Goal: Task Accomplishment & Management: Manage account settings

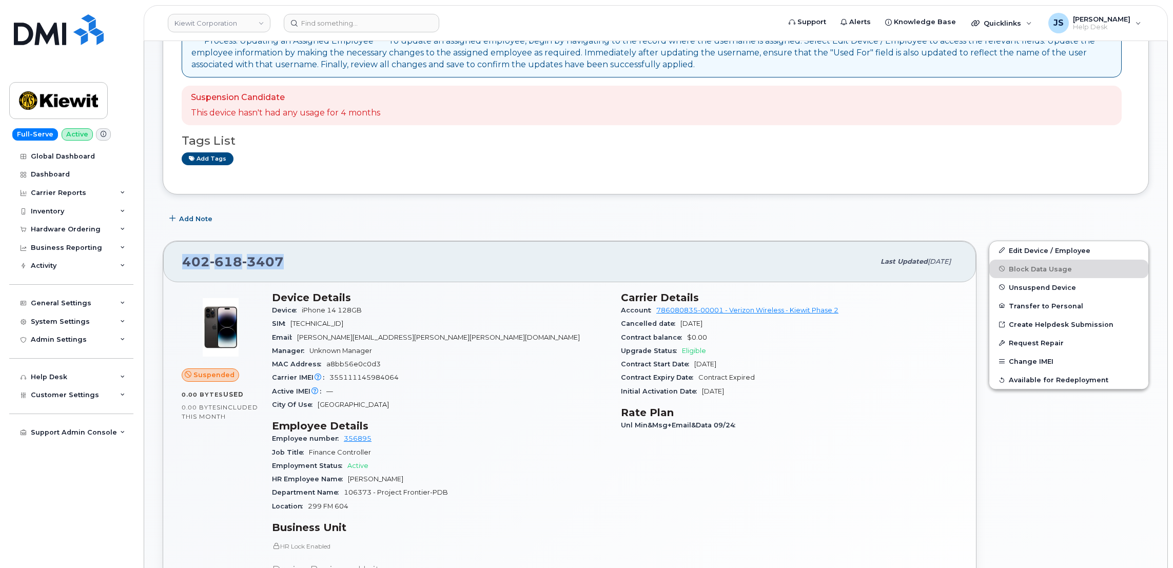
scroll to position [230, 0]
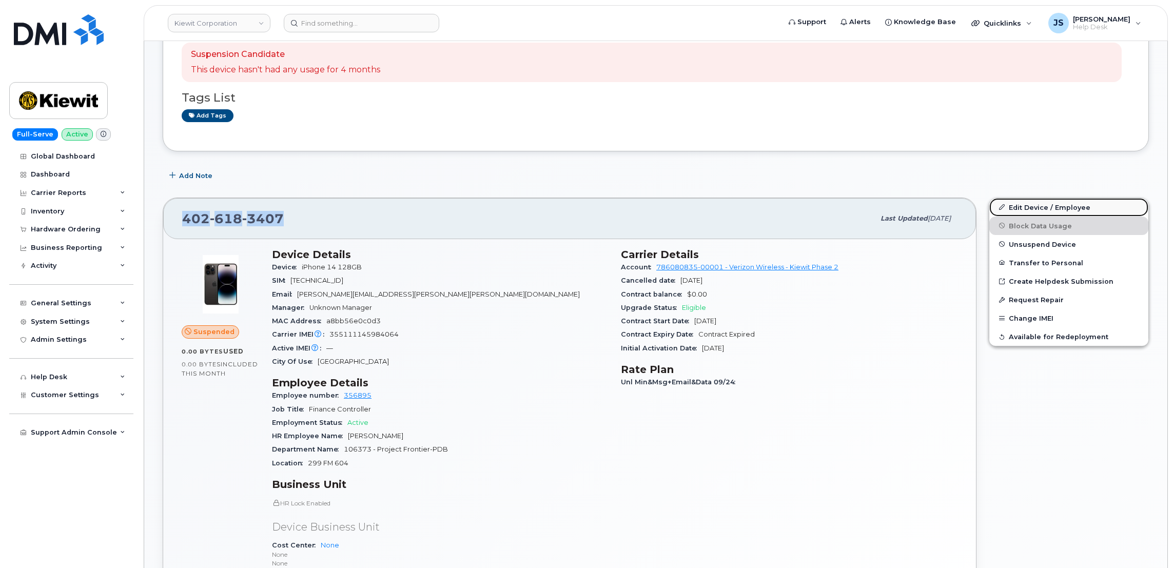
click at [1051, 211] on link "Edit Device / Employee" at bounding box center [1069, 207] width 159 height 18
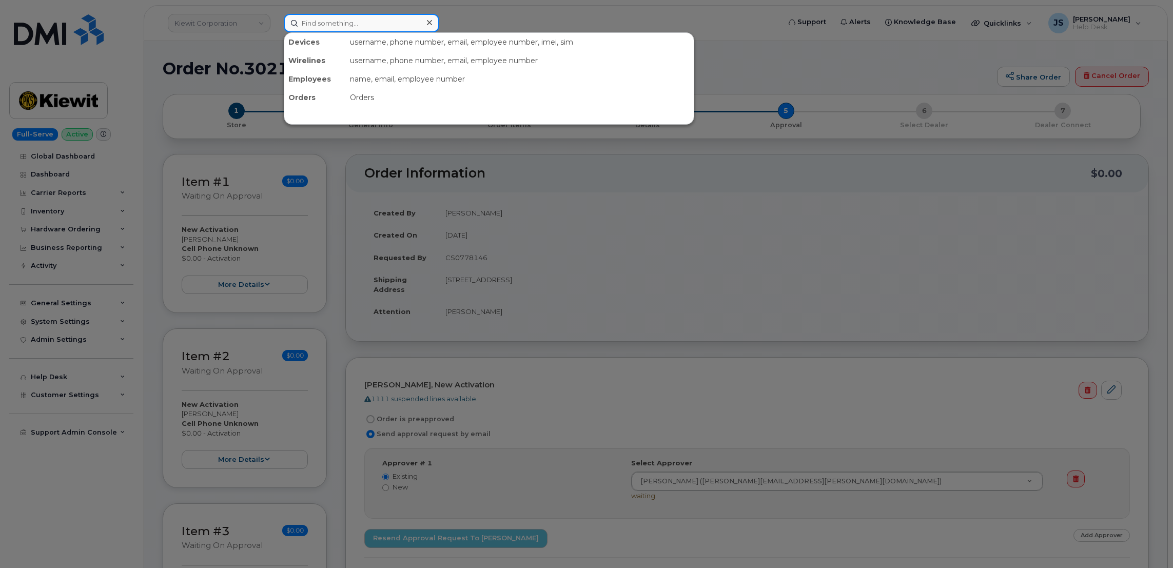
click at [330, 22] on input at bounding box center [362, 23] width 156 height 18
paste input "(945) 300-8392"
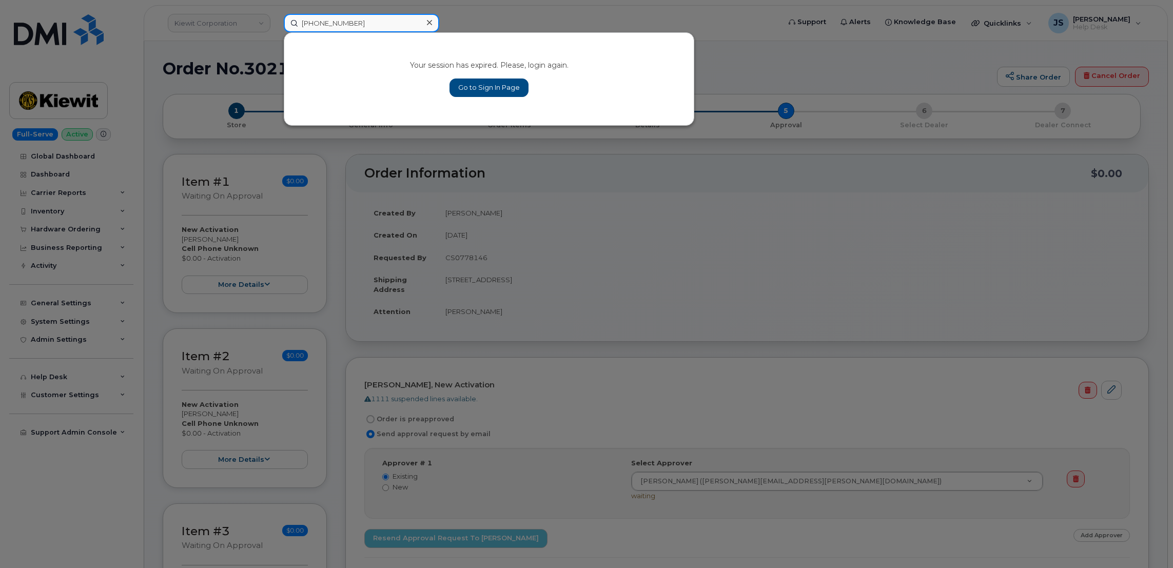
type input "[PHONE_NUMBER]"
drag, startPoint x: 492, startPoint y: 95, endPoint x: 487, endPoint y: 90, distance: 6.9
click at [491, 95] on link "Go to Sign In Page" at bounding box center [489, 88] width 79 height 18
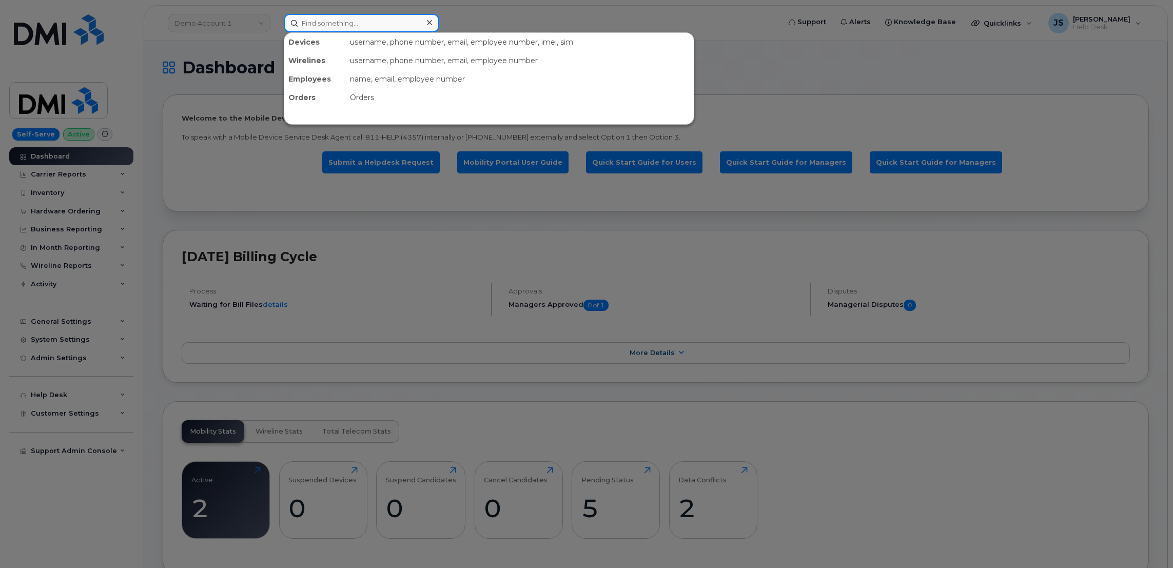
paste input "(945) 300-8392"
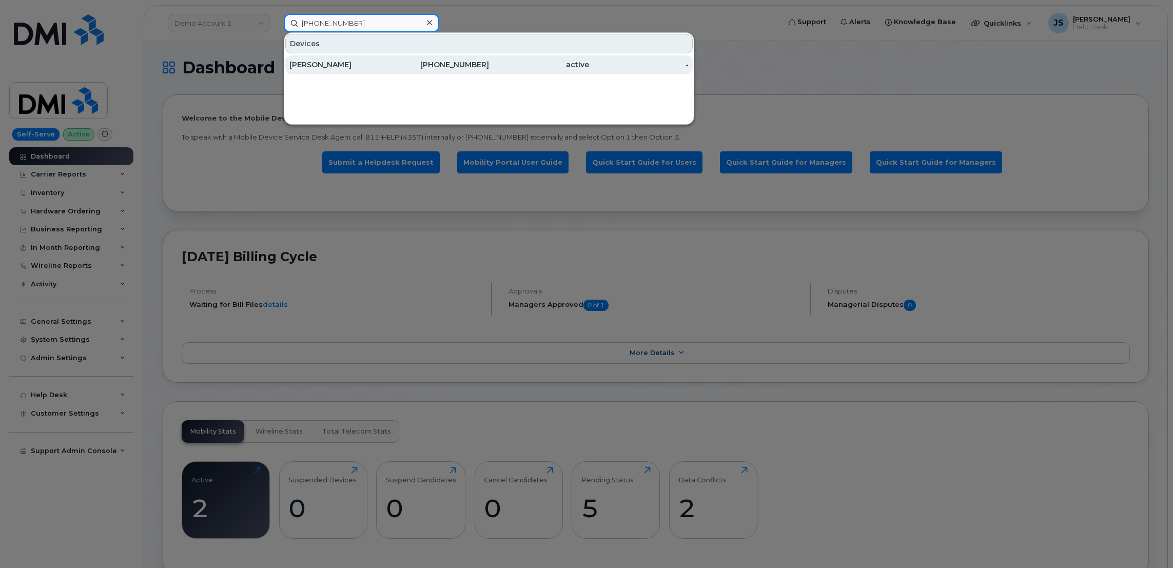
type input "(945) 300-8392"
click at [308, 64] on div "[PERSON_NAME]" at bounding box center [340, 65] width 100 height 10
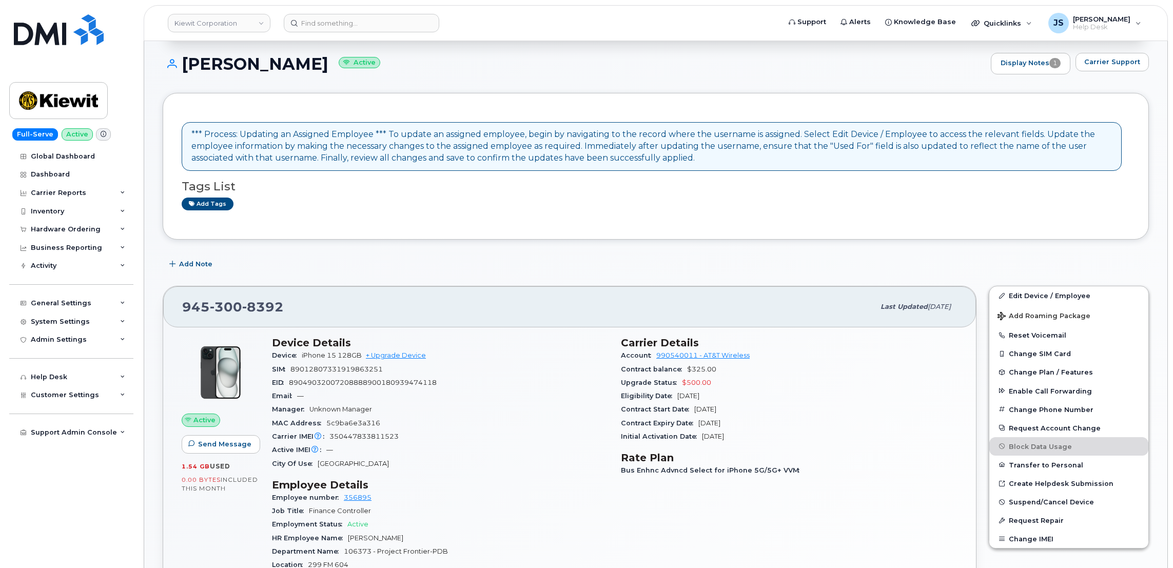
scroll to position [154, 0]
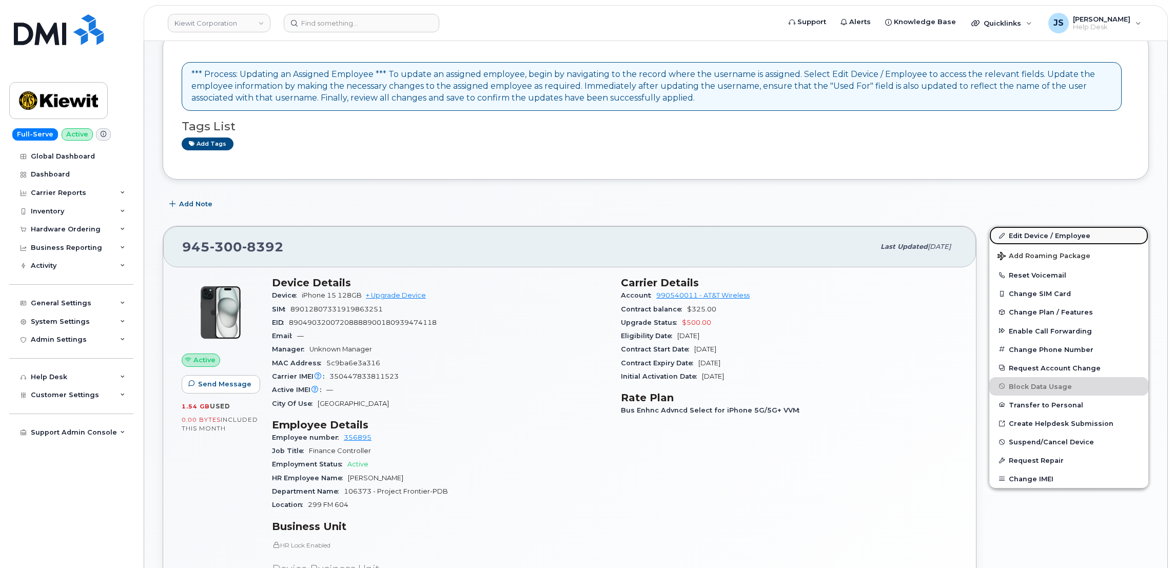
click at [1037, 236] on link "Edit Device / Employee" at bounding box center [1069, 235] width 159 height 18
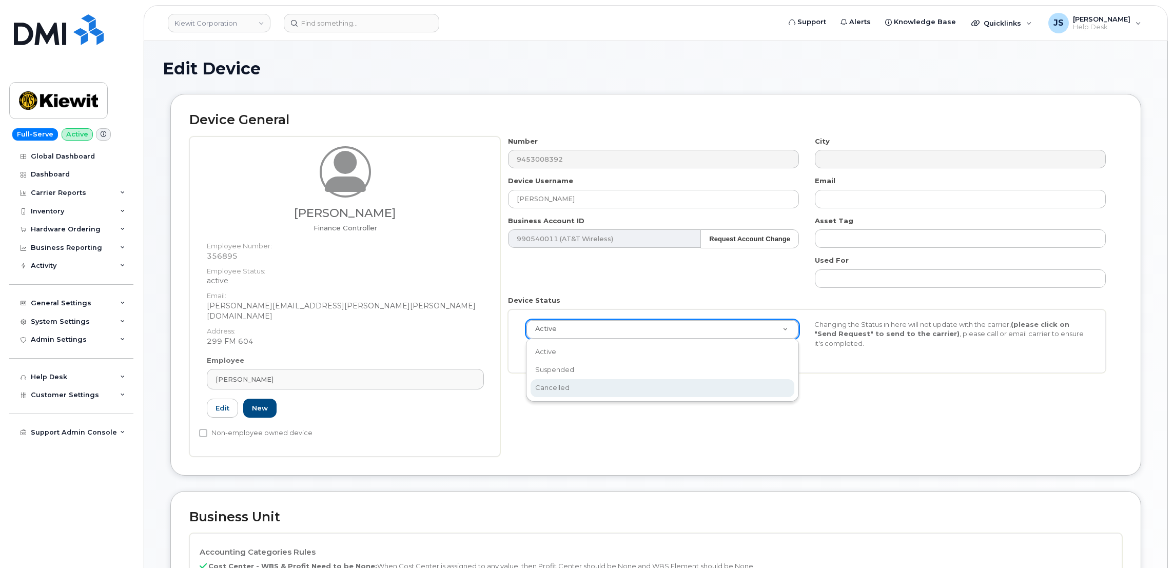
scroll to position [0, 3]
select select "cancelled"
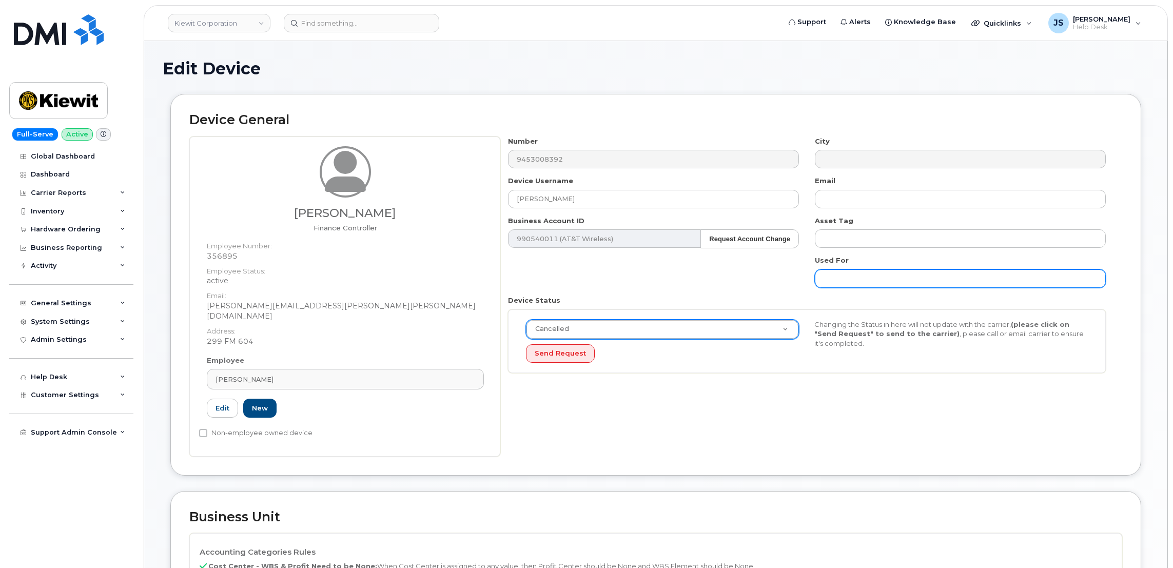
click at [879, 286] on input "text" at bounding box center [960, 278] width 291 height 18
click at [921, 280] on input "Temp number - Ported" at bounding box center [960, 278] width 291 height 18
paste input "4026183407"
type input "Temp number - Ported 4026183407 overtop"
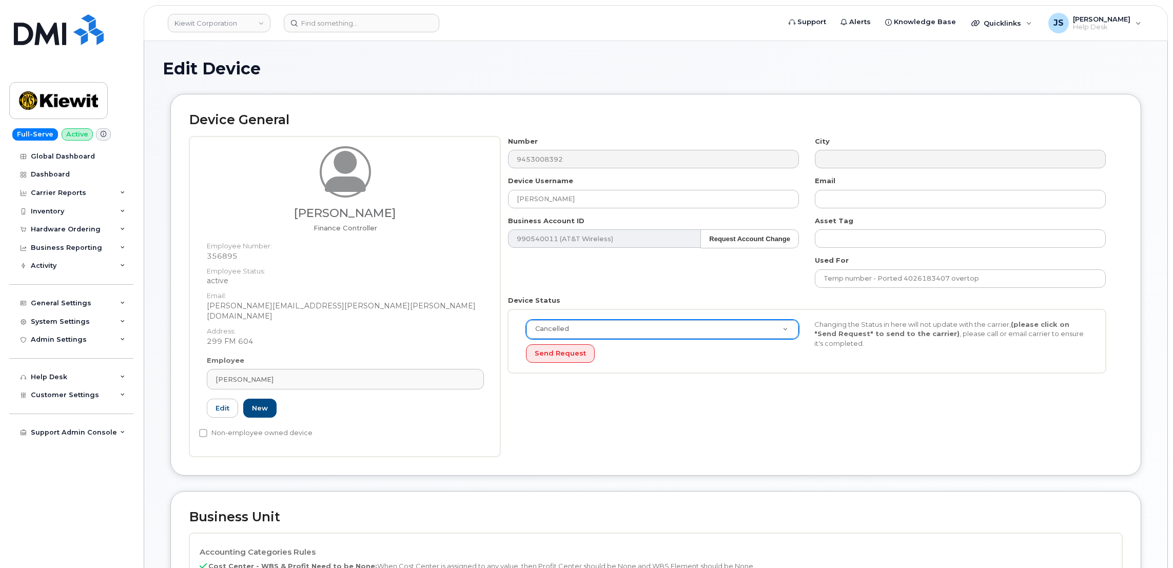
click at [786, 292] on div "Number 9453008392 City Device Username BAILEY HERRERA Email Business Account ID…" at bounding box center [807, 259] width 614 height 245
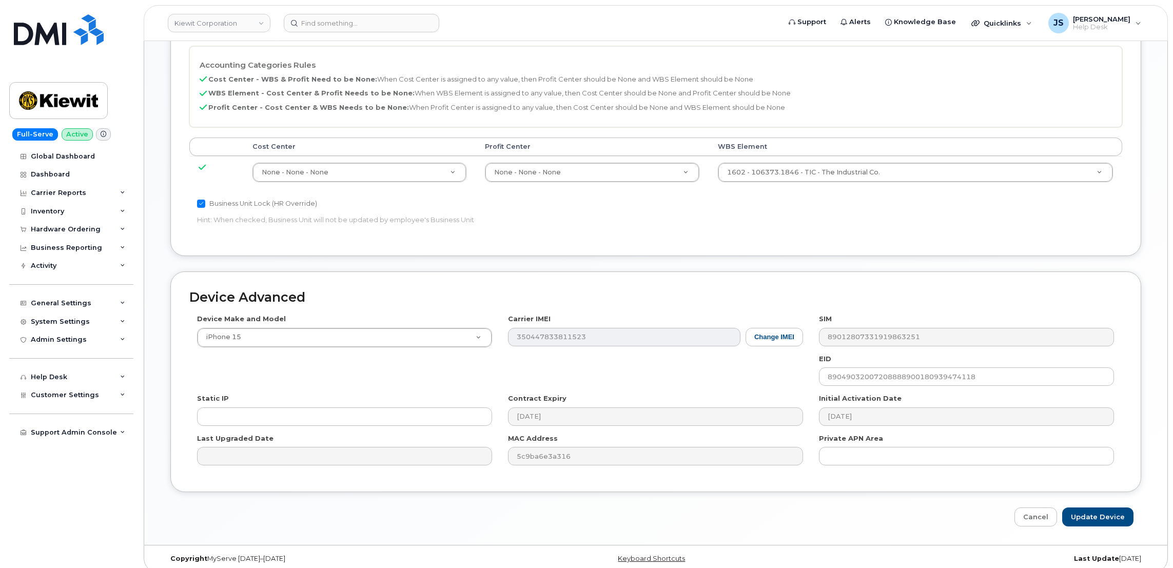
scroll to position [488, 0]
click at [1099, 508] on input "Update Device" at bounding box center [1098, 516] width 71 height 19
type input "Saving..."
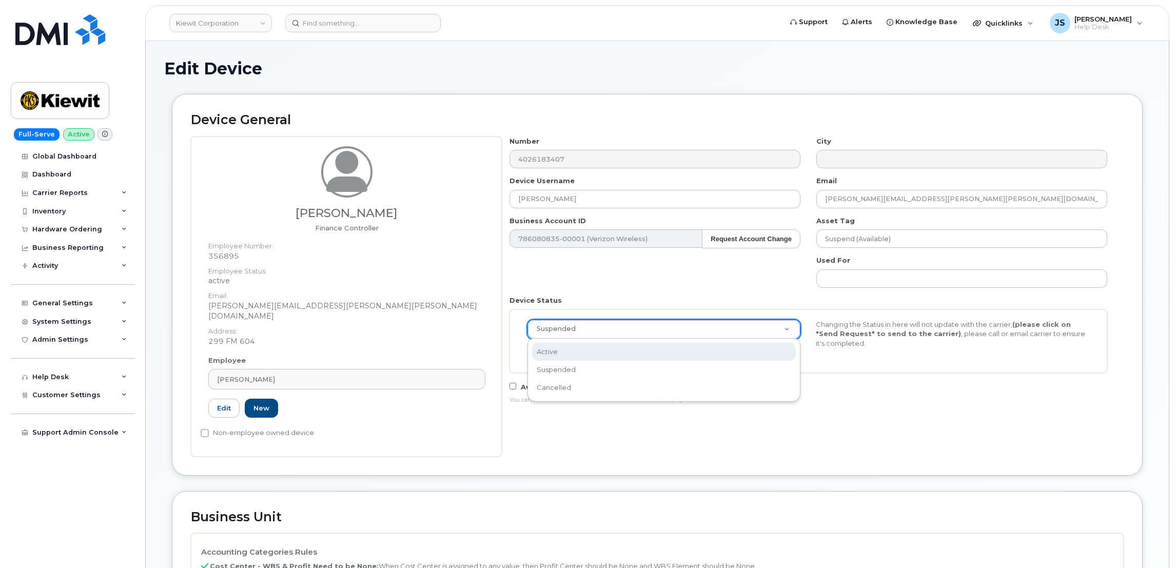
scroll to position [0, 3]
select select "active"
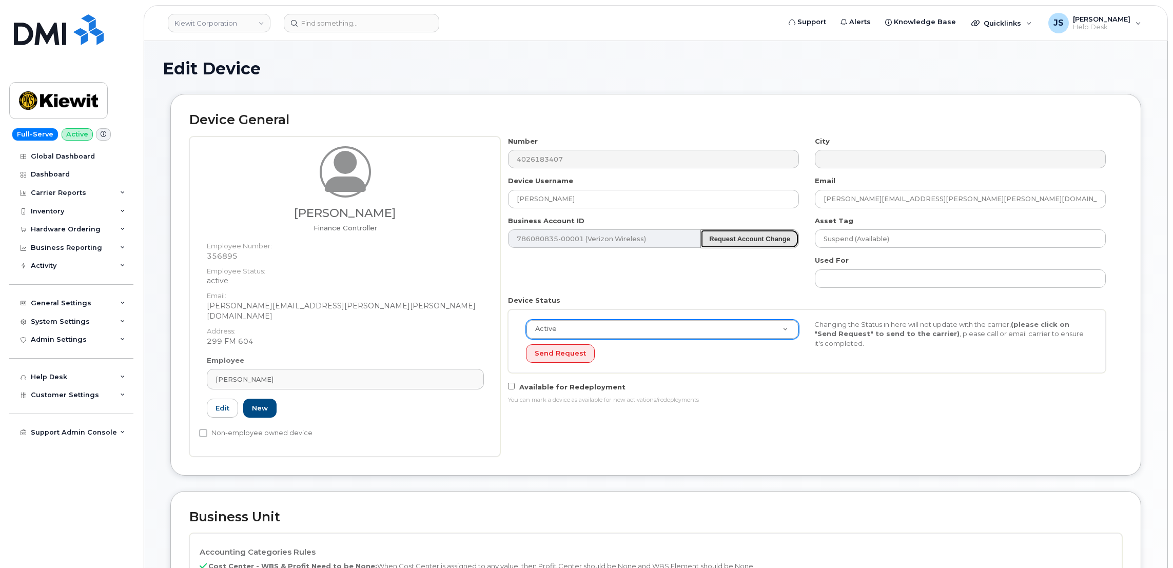
click at [726, 244] on button "Request Account Change" at bounding box center [750, 238] width 99 height 19
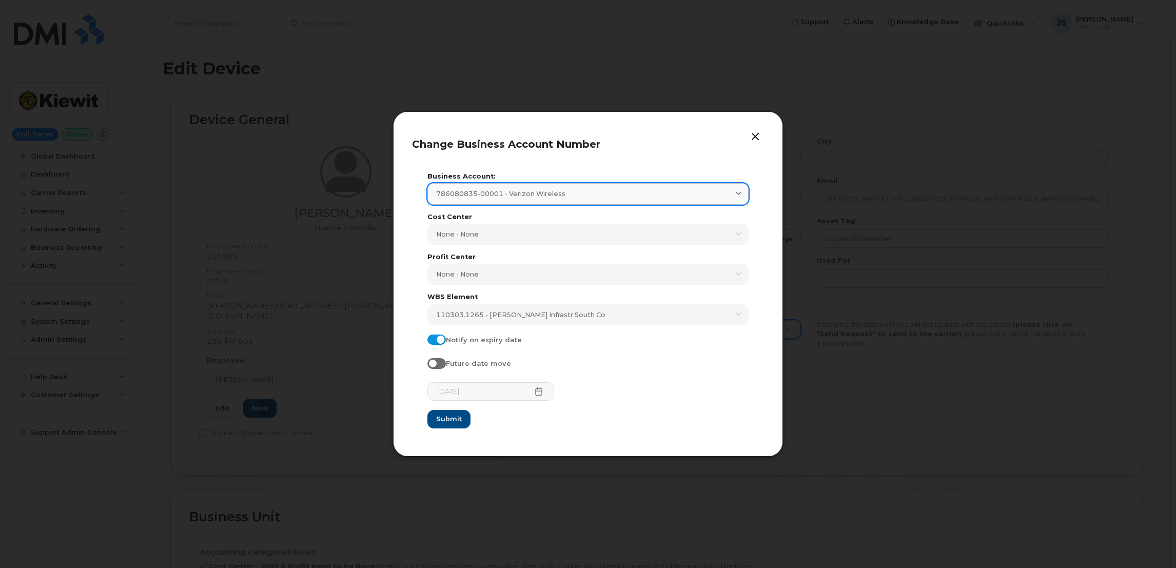
click at [480, 195] on span "786080835-00001 - Verizon Wireless" at bounding box center [500, 194] width 129 height 10
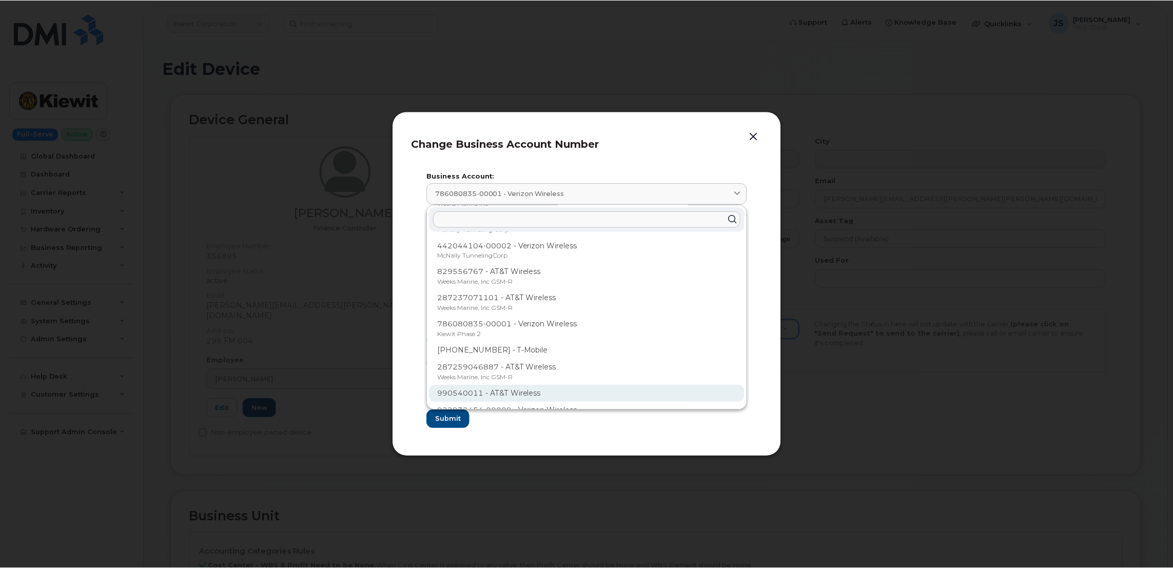
scroll to position [77, 0]
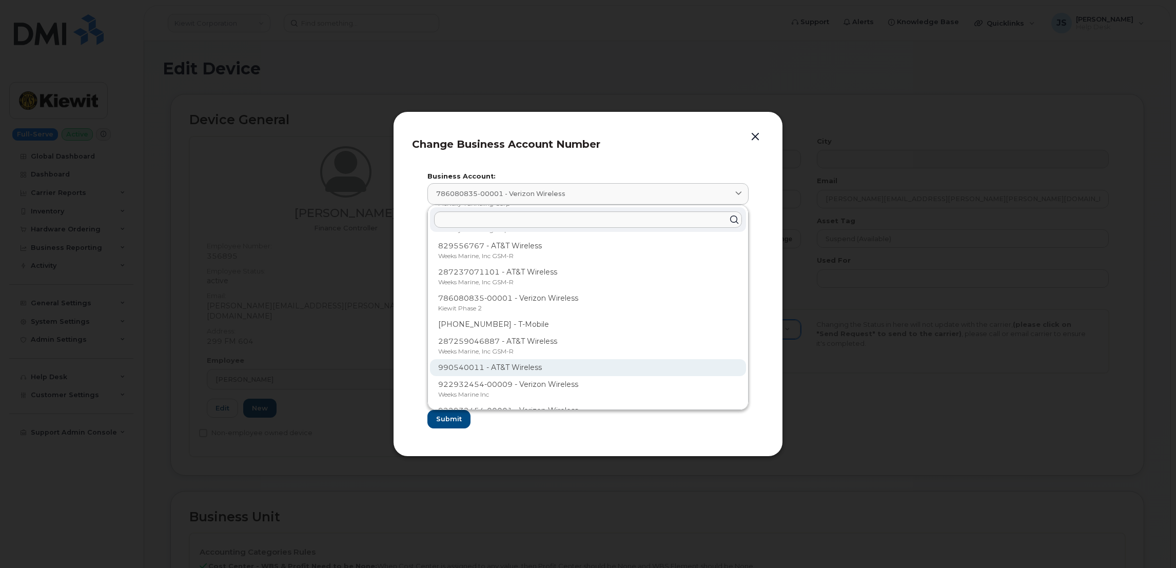
click at [531, 366] on p "990540011 - AT&T Wireless" at bounding box center [588, 367] width 300 height 11
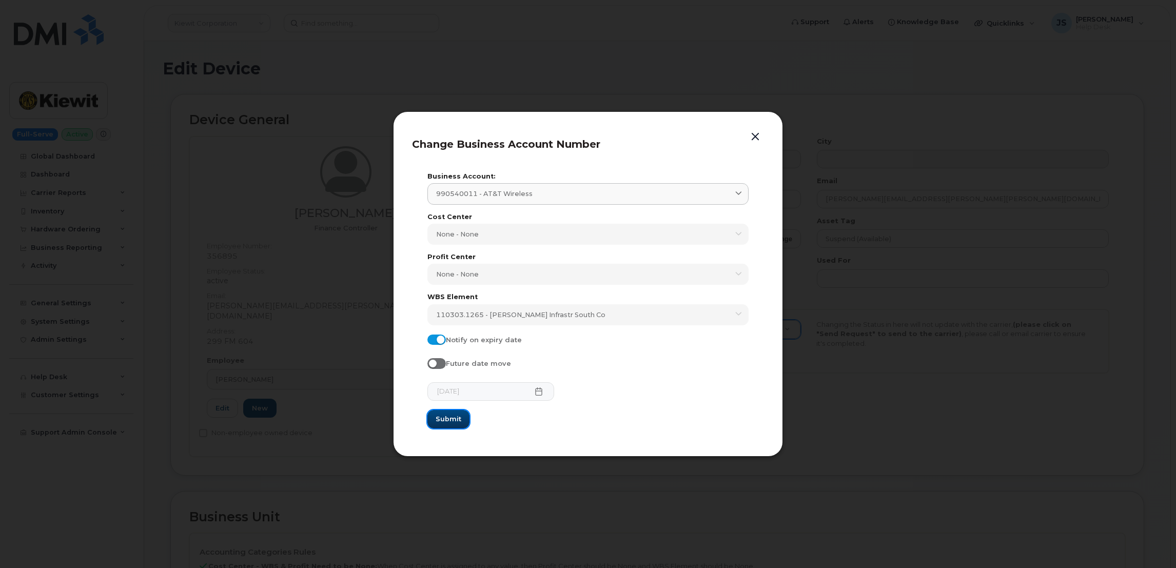
click at [448, 424] on span "Submit" at bounding box center [449, 419] width 26 height 10
type input "990540011 (AT&T Wireless)"
type input "12996"
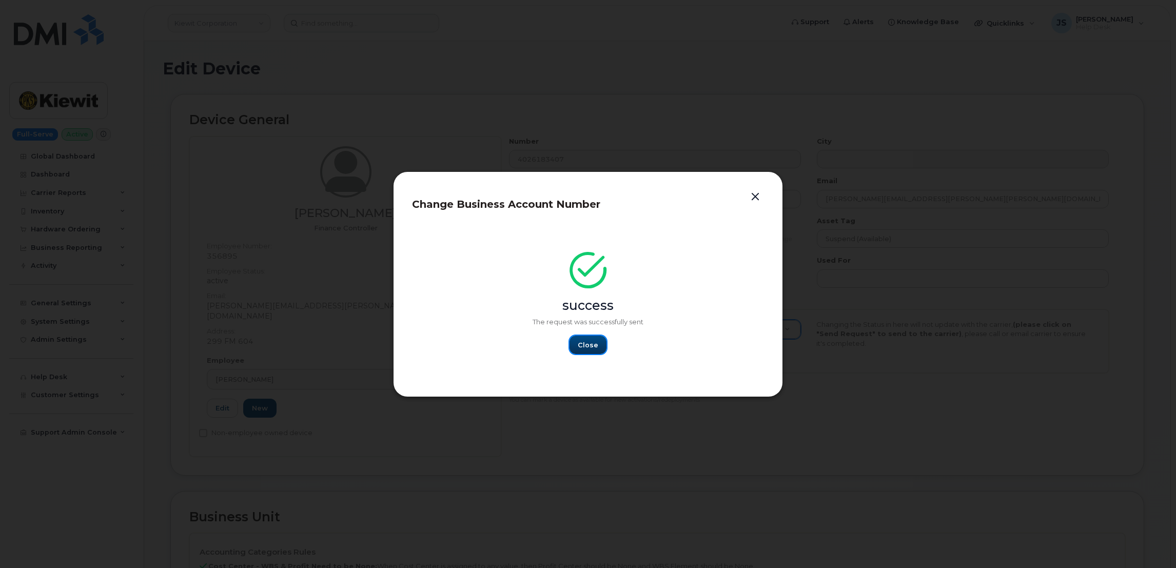
click at [589, 349] on span "Close" at bounding box center [588, 345] width 21 height 10
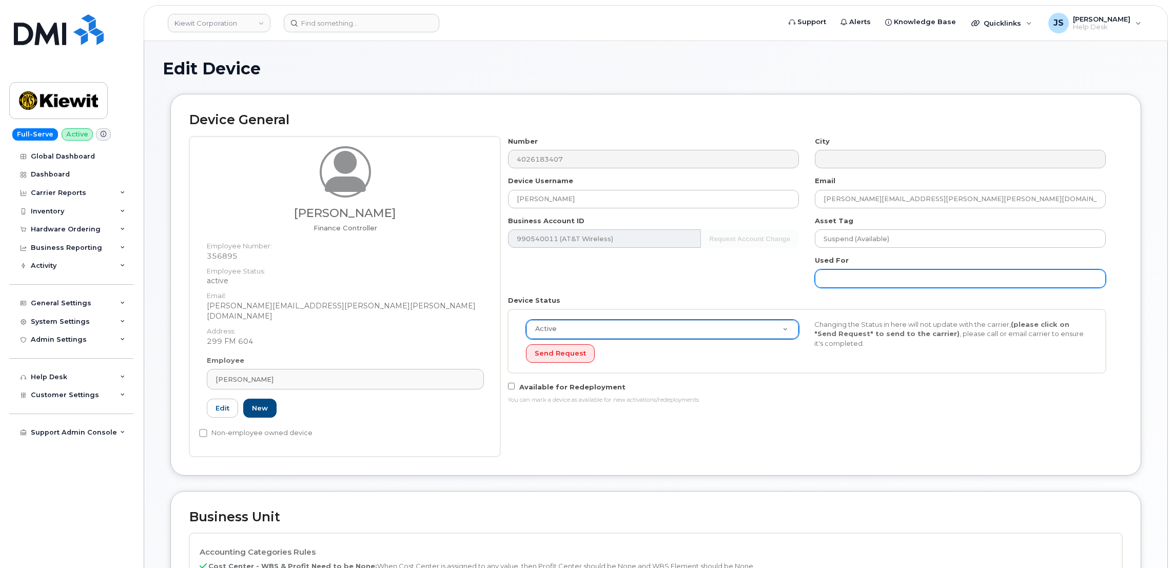
click at [854, 277] on input "text" at bounding box center [960, 278] width 291 height 18
click at [917, 283] on input "Ported over top of" at bounding box center [960, 278] width 291 height 18
paste input "(945) 300-8392"
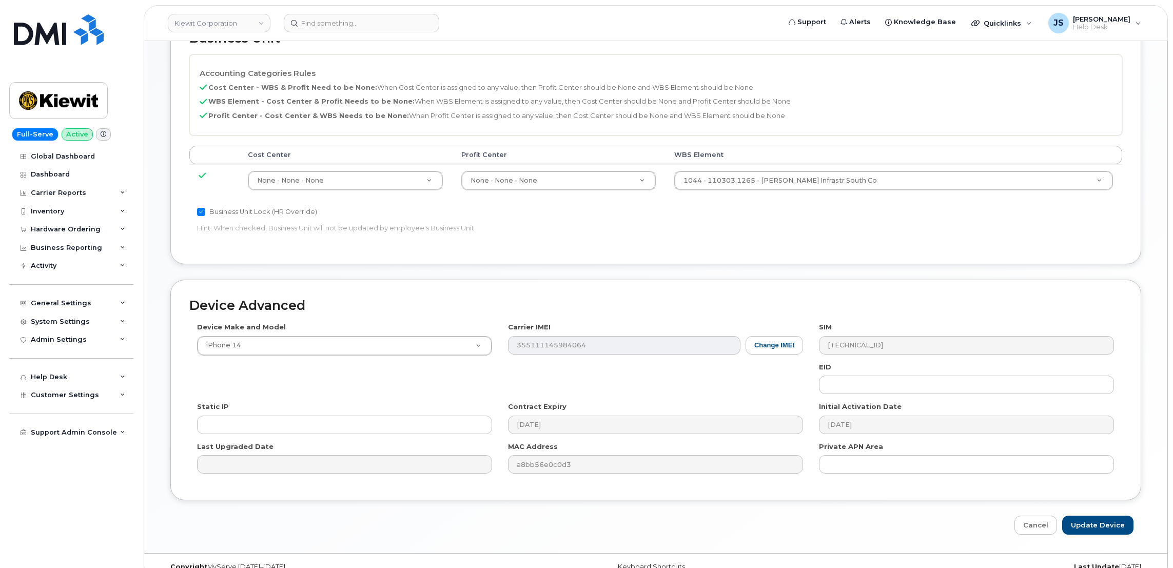
scroll to position [488, 0]
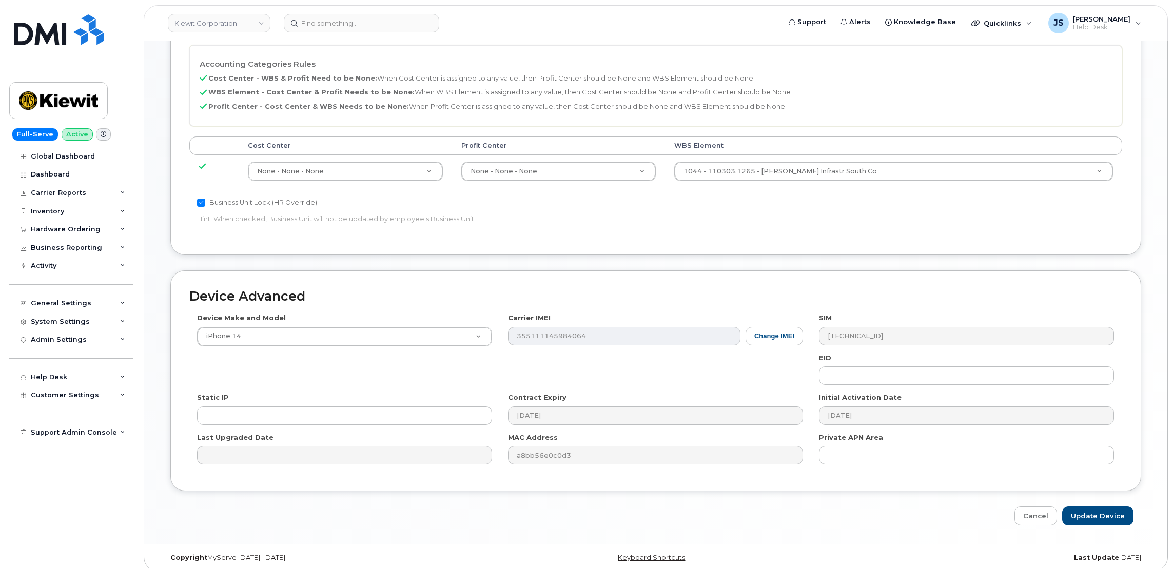
type input "Ported over top of (945) 300-8392 to move to AT&T"
click at [780, 327] on button "Change IMEI" at bounding box center [774, 336] width 57 height 19
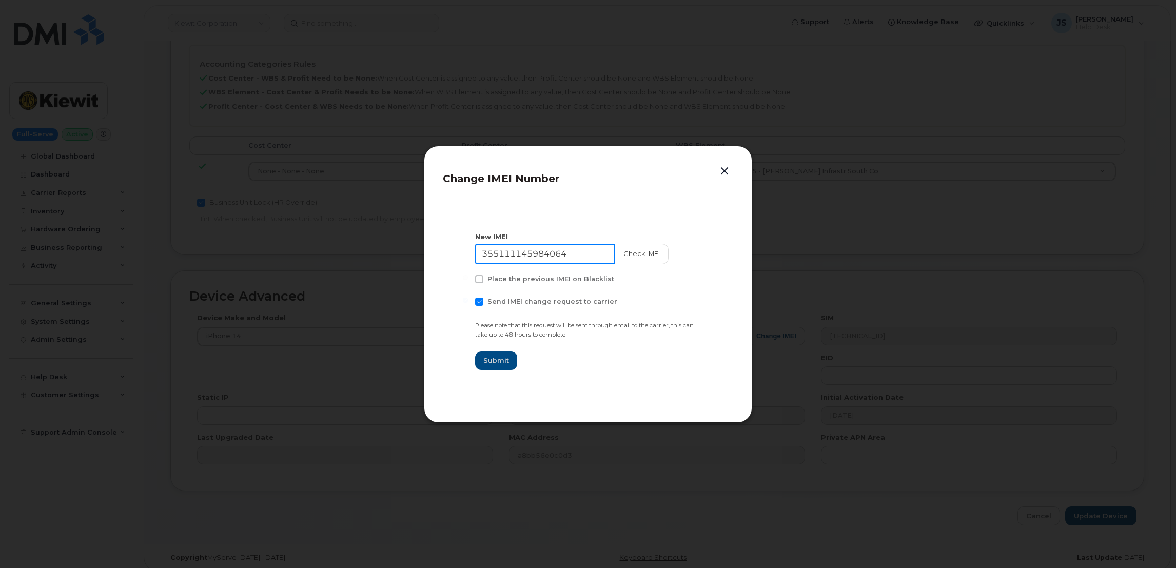
click at [512, 256] on input "355111145984064" at bounding box center [545, 254] width 140 height 21
paste input "0447833811523"
type input "350447833811523"
click at [478, 301] on span at bounding box center [479, 302] width 8 height 8
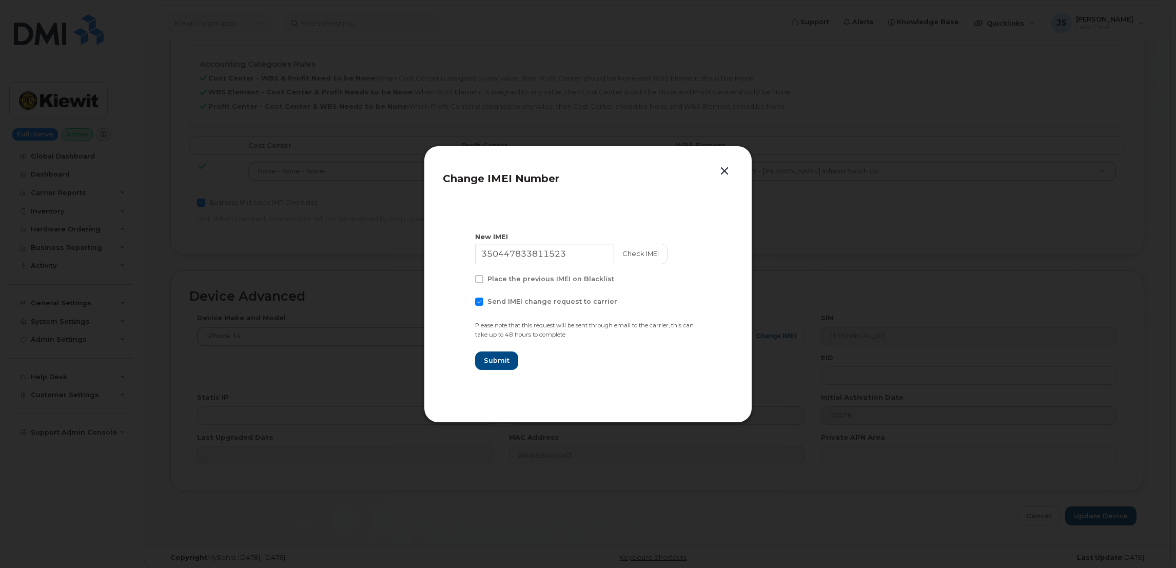
click at [468, 301] on input "Send IMEI change request to carrier" at bounding box center [465, 300] width 5 height 5
checkbox input "false"
click at [625, 256] on button "Check IMEI" at bounding box center [641, 254] width 54 height 21
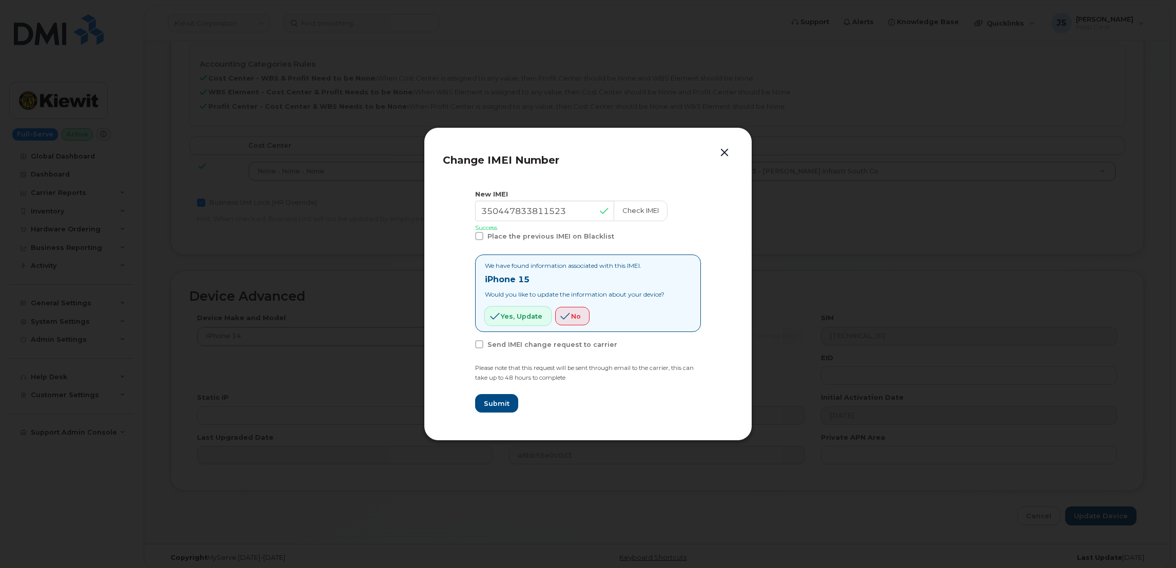
click at [493, 315] on icon "button" at bounding box center [495, 316] width 10 height 9
click at [490, 400] on span "Submit" at bounding box center [497, 404] width 26 height 10
type input "350447833811523"
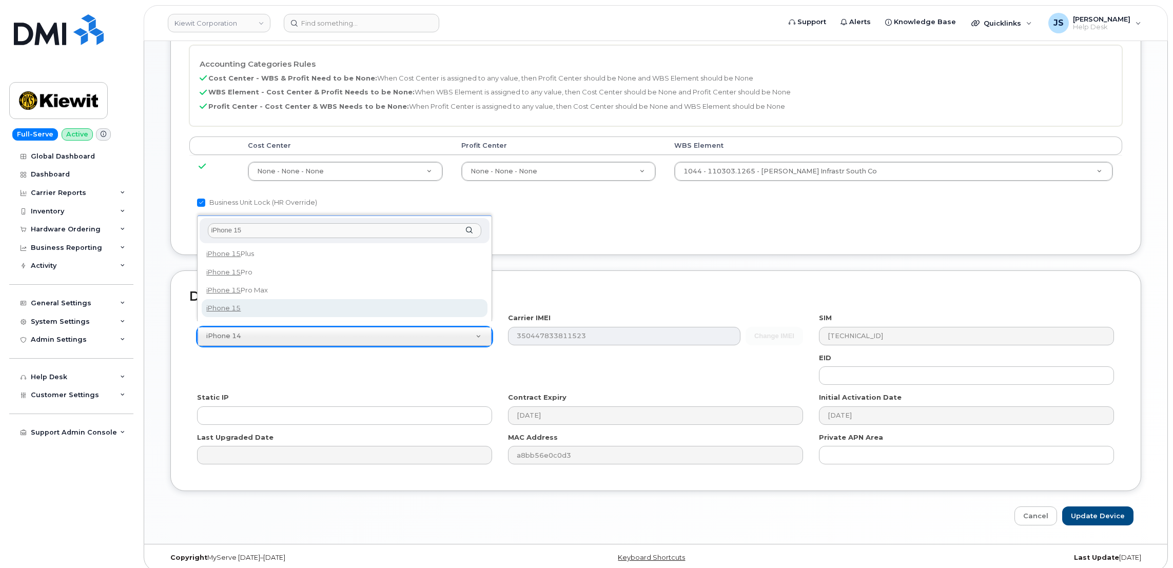
type input "iPhone 15"
select select "3031"
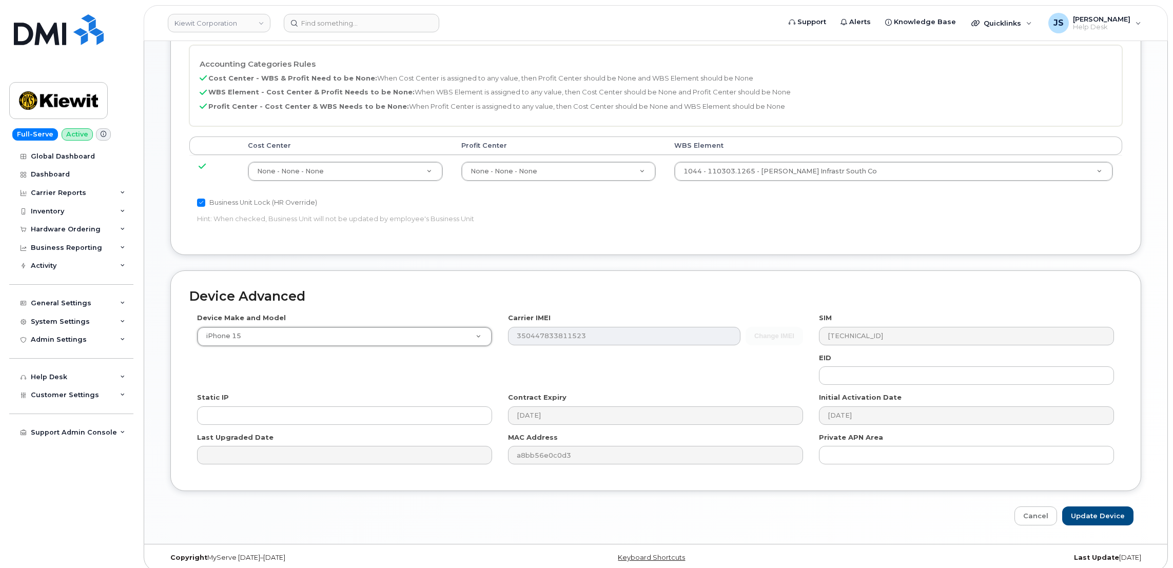
click at [537, 352] on div "Device Make and Model iPhone 15 Android TCL 502 Watch Apple Watch S9 41mm Andro…" at bounding box center [655, 392] width 933 height 159
click at [1110, 511] on input "Update Device" at bounding box center [1098, 516] width 71 height 19
type input "Saving..."
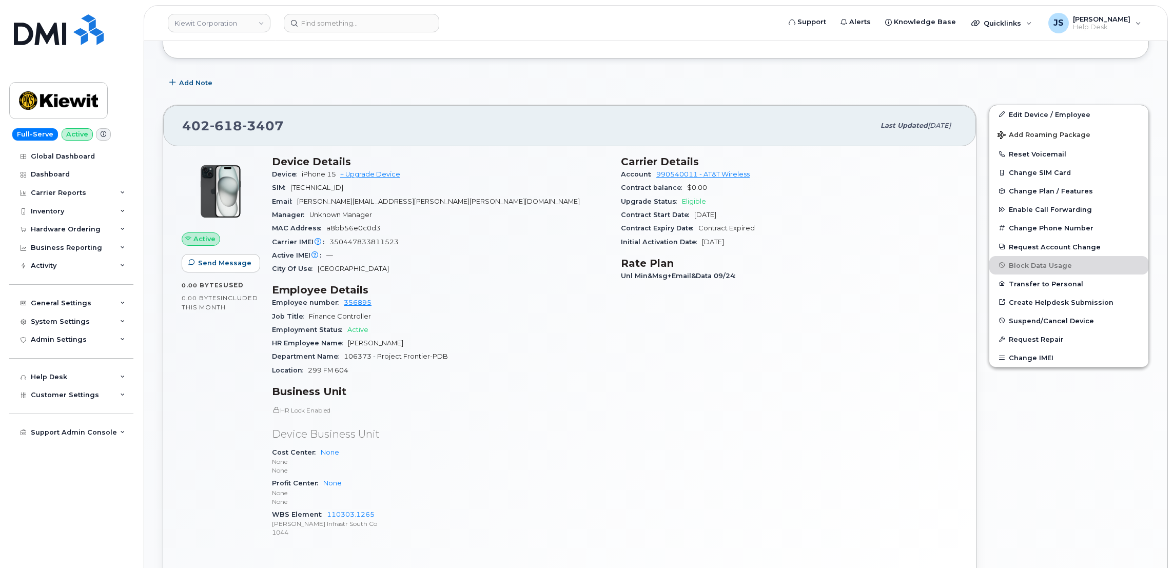
scroll to position [384, 0]
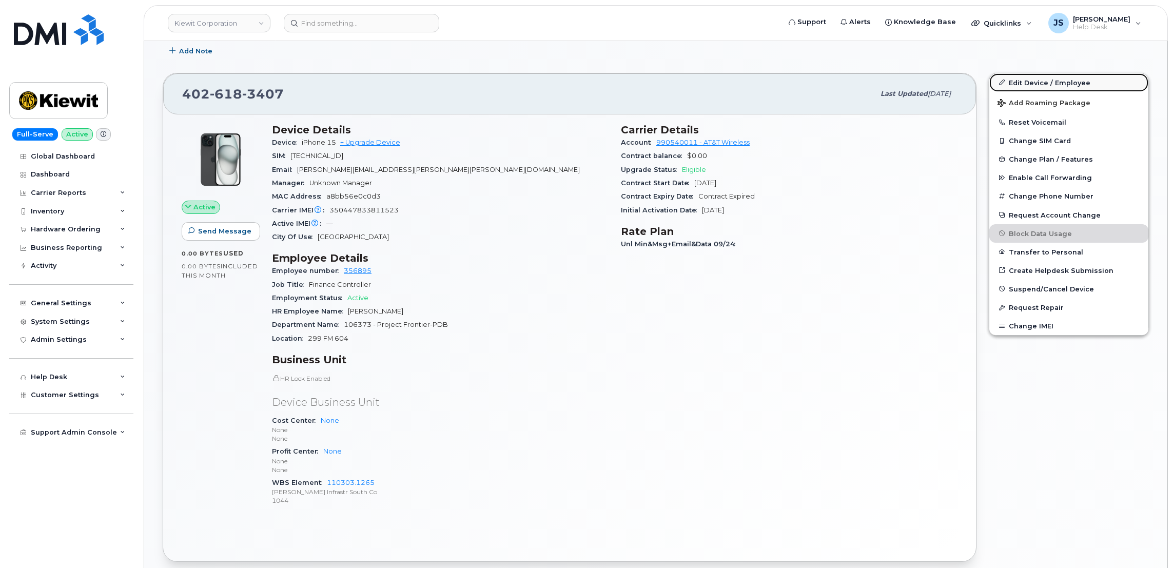
click at [1015, 82] on link "Edit Device / Employee" at bounding box center [1069, 82] width 159 height 18
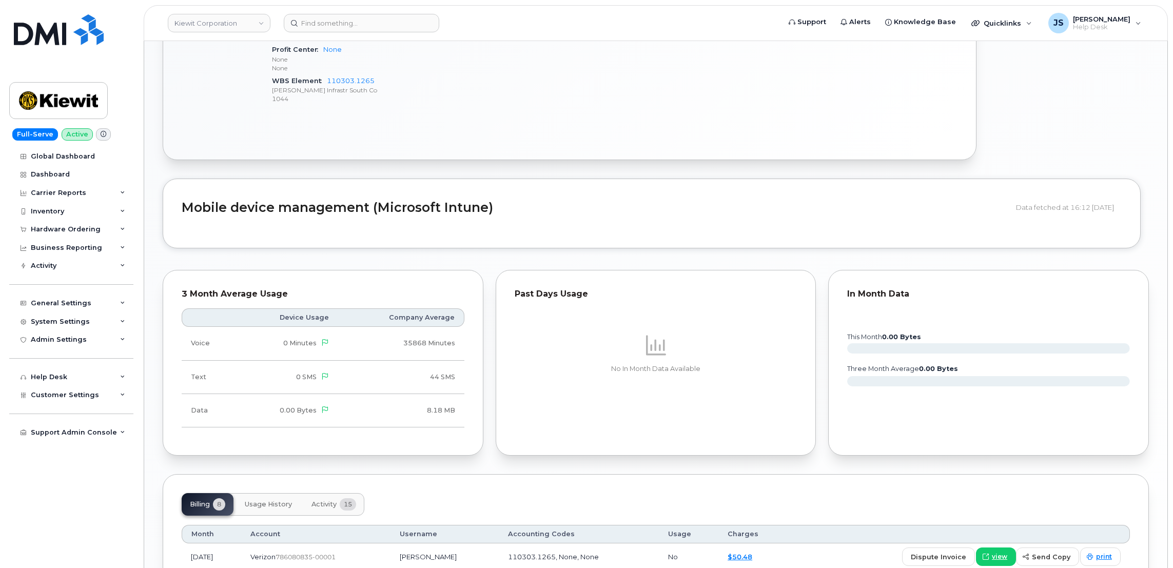
scroll to position [832, 0]
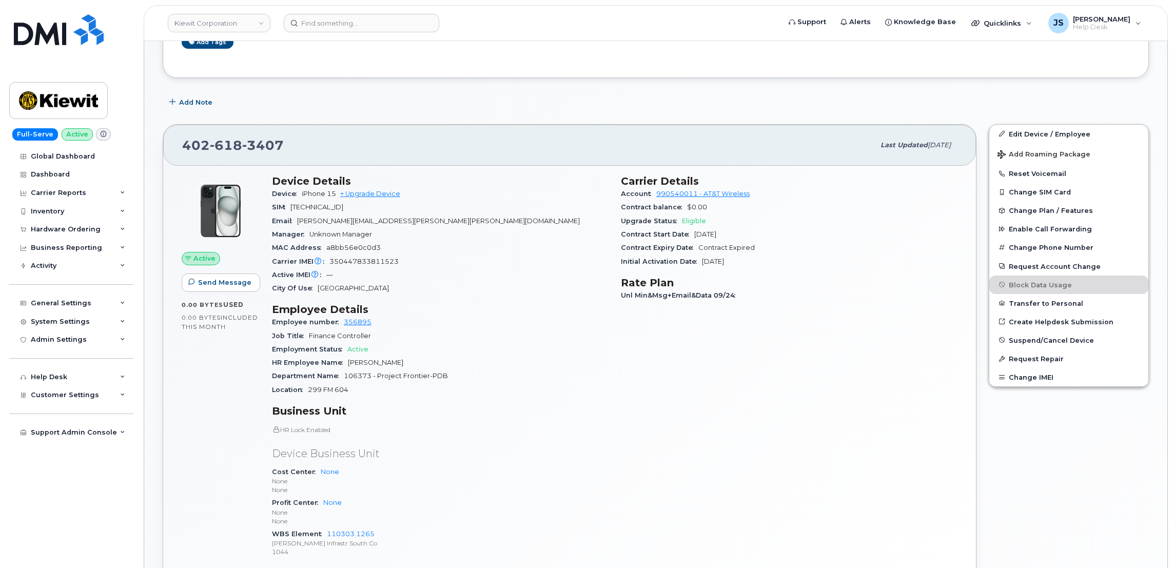
scroll to position [384, 0]
